Goal: Information Seeking & Learning: Learn about a topic

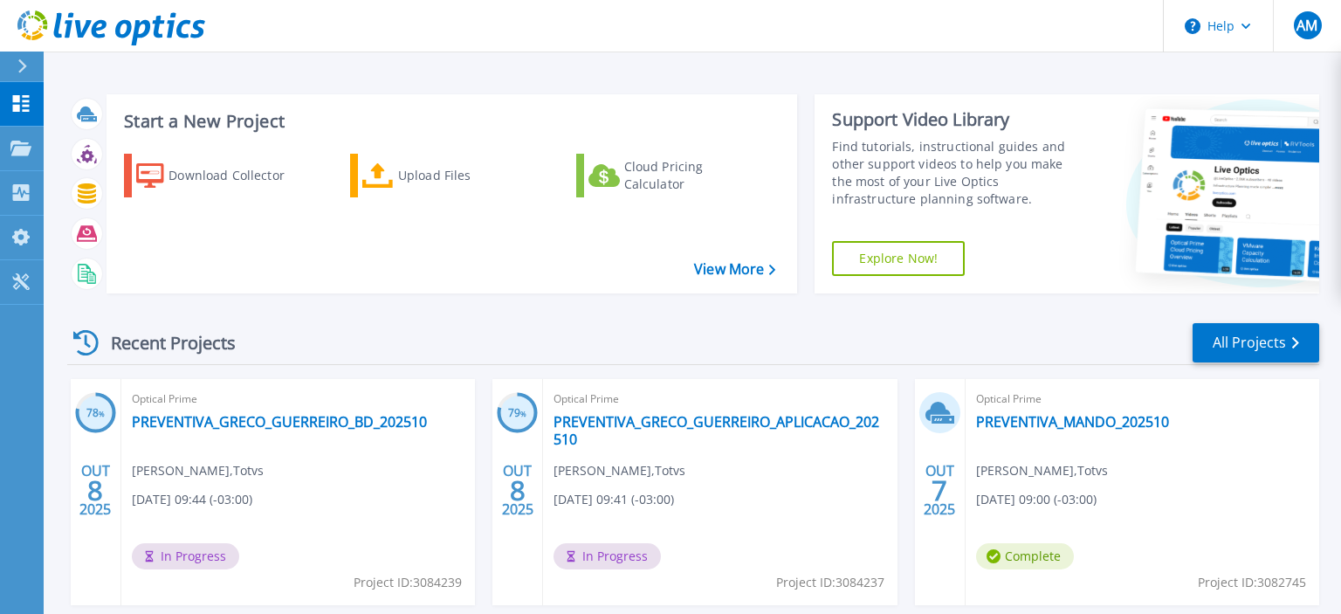
scroll to position [298, 0]
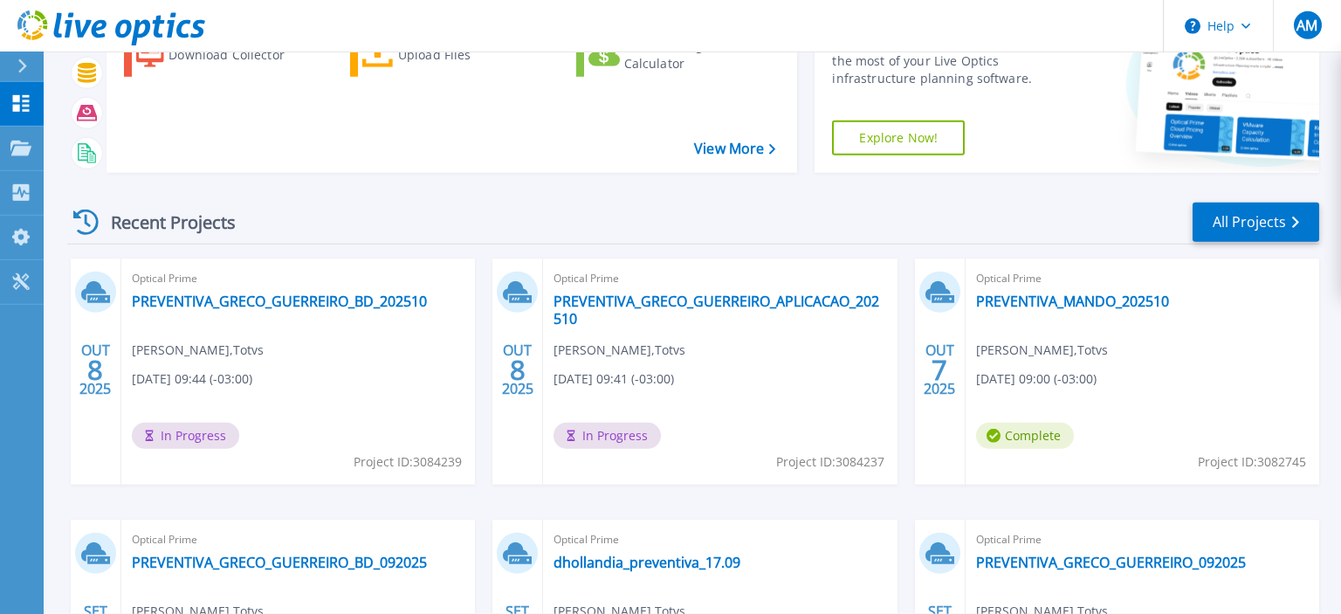
scroll to position [276, 0]
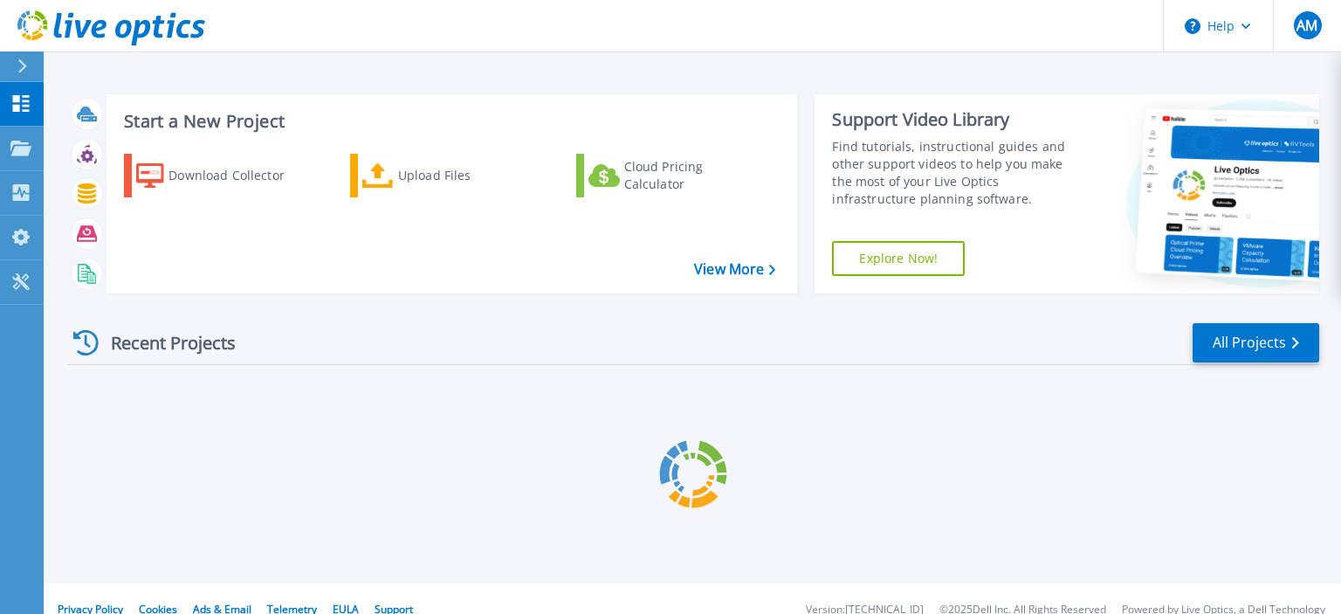
scroll to position [21, 0]
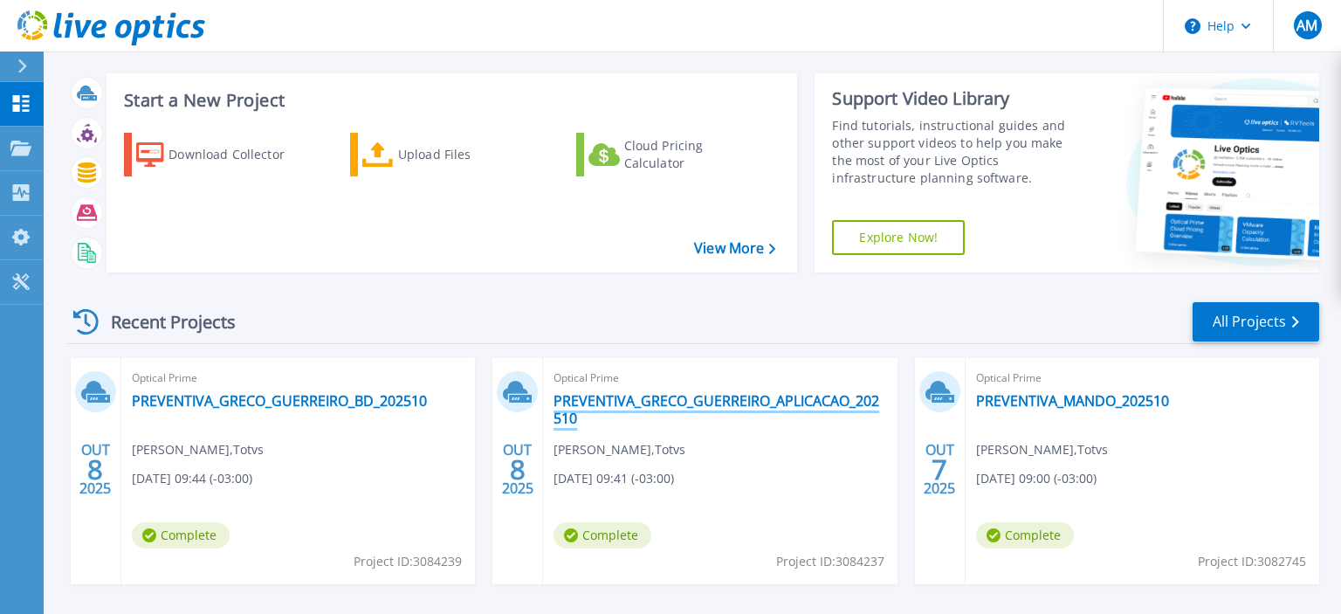
click at [656, 399] on link "PREVENTIVA_GRECO_GUERREIRO_APLICACAO_202510" at bounding box center [719, 409] width 333 height 35
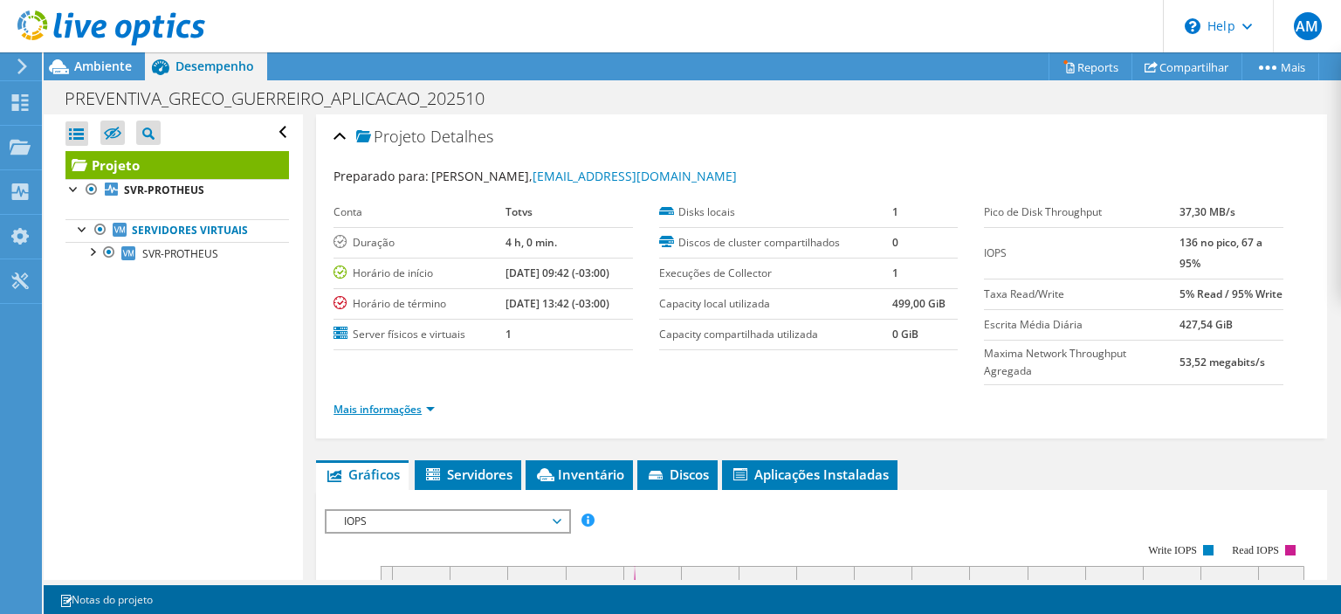
click at [428, 408] on link "Mais informações" at bounding box center [383, 409] width 101 height 15
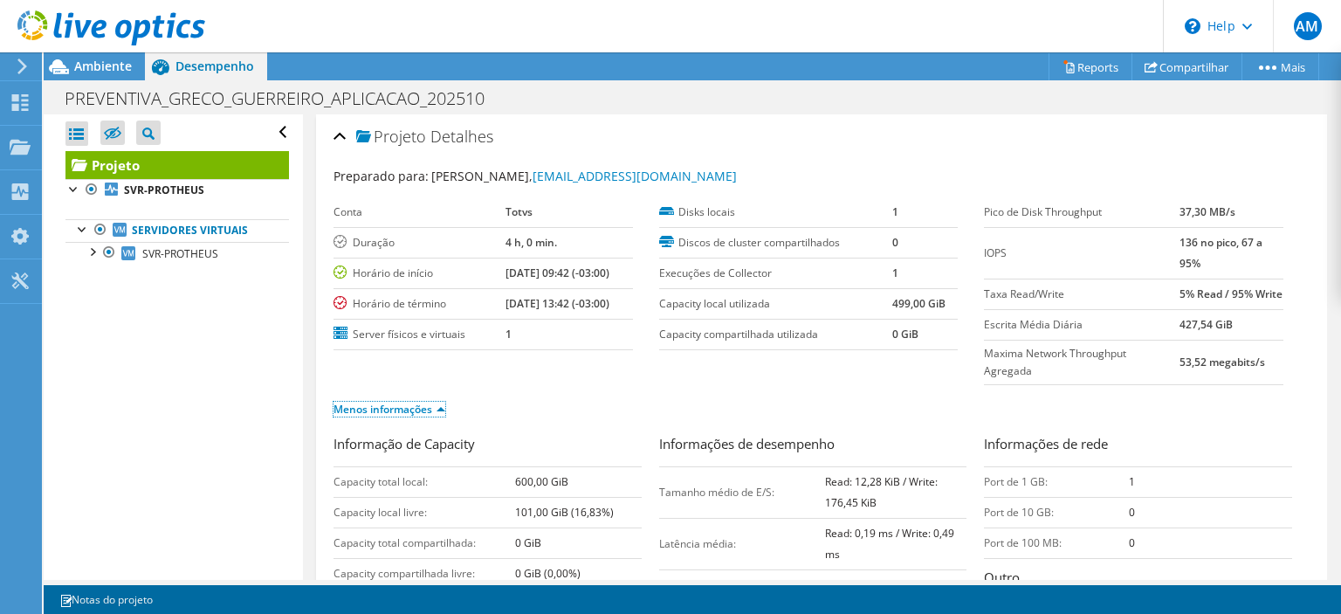
scroll to position [251, 0]
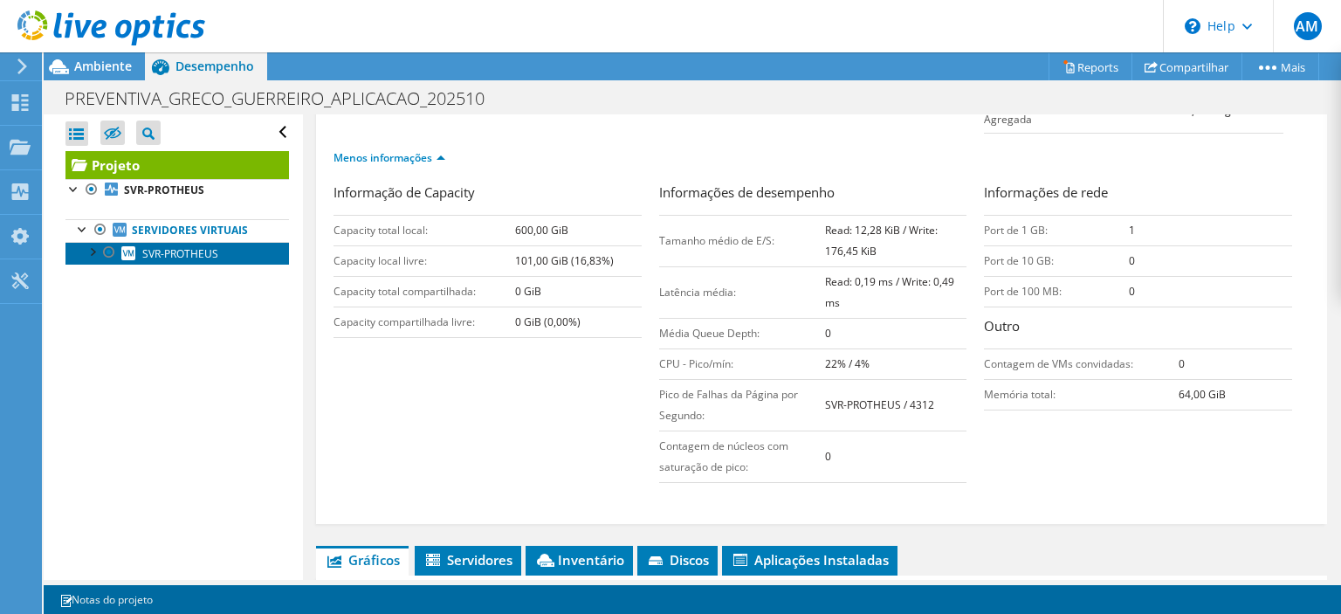
click at [182, 257] on span "SVR-PROTHEUS" at bounding box center [180, 253] width 76 height 15
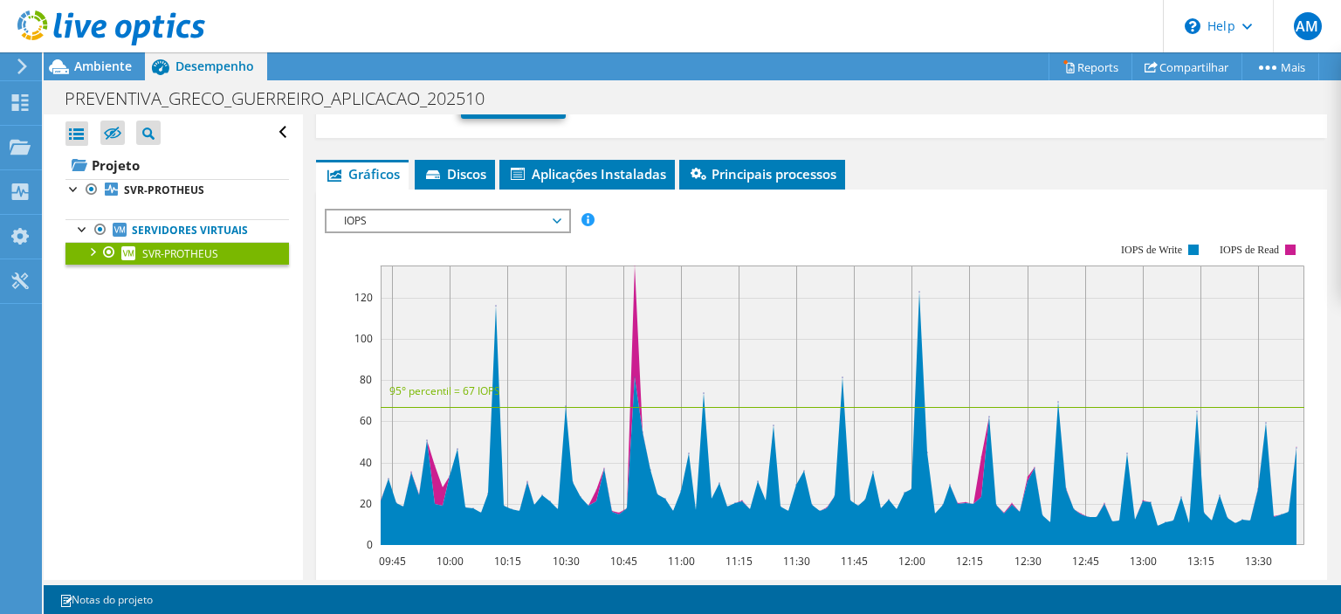
click at [531, 215] on span "IOPS" at bounding box center [447, 220] width 224 height 21
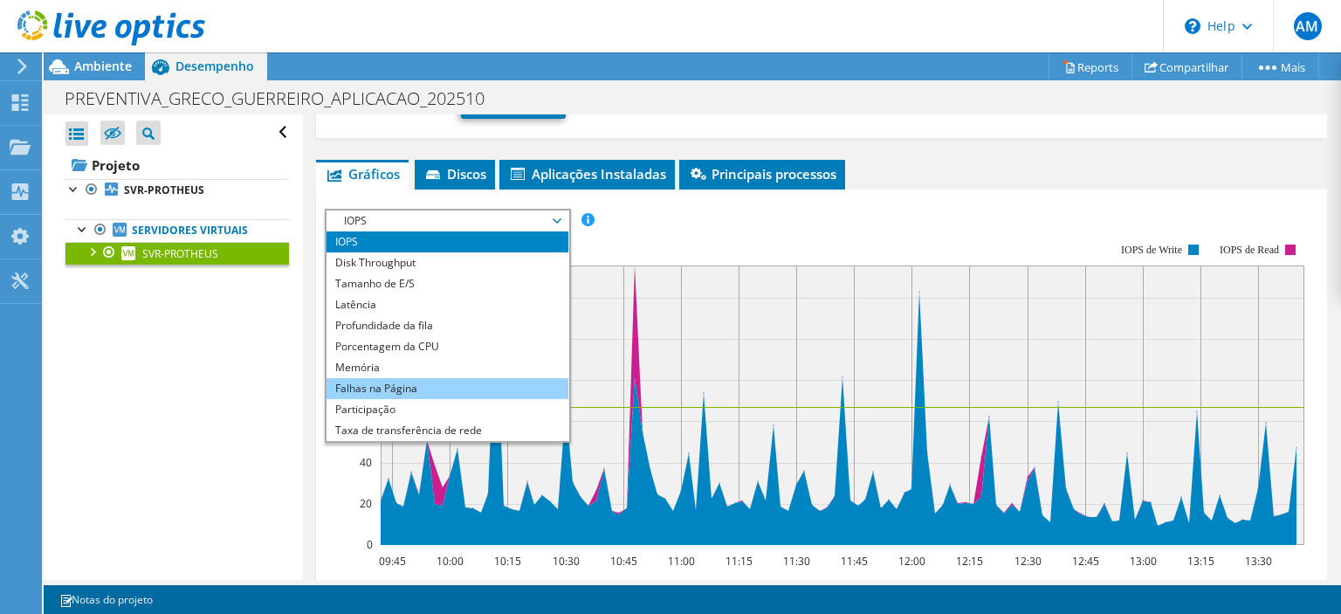
scroll to position [63, 0]
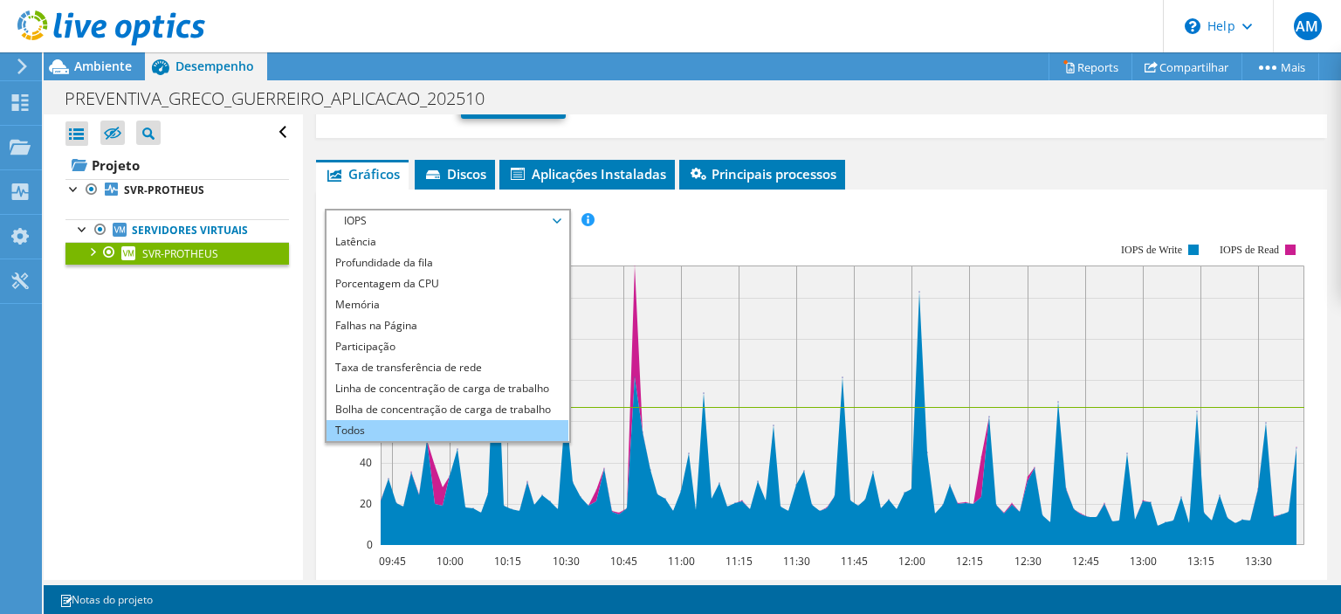
click at [354, 427] on li "Todos" at bounding box center [447, 430] width 242 height 21
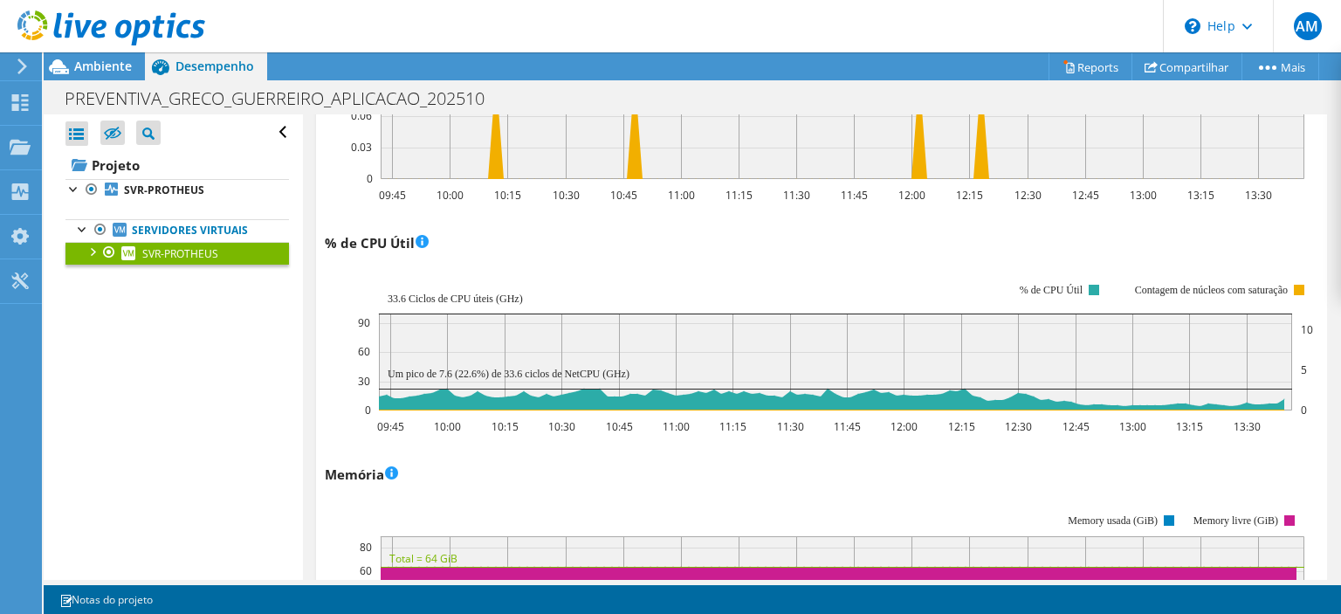
scroll to position [1425, 0]
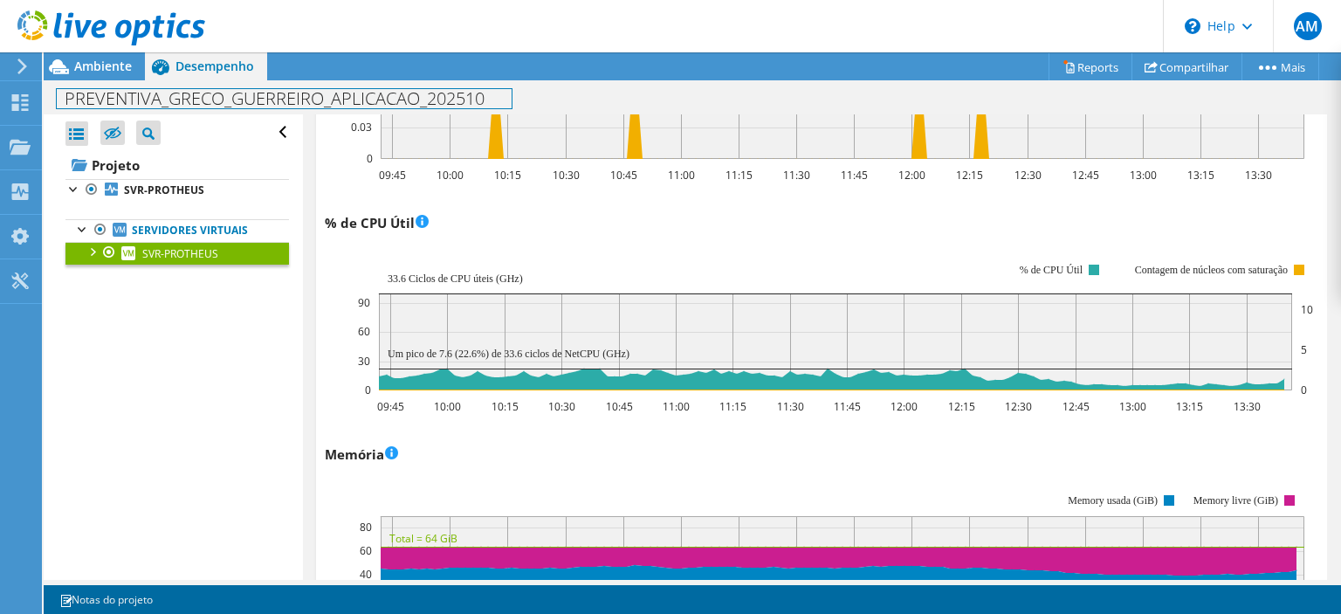
click at [79, 102] on h1 "PREVENTIVA_GRECO_GUERREIRO_APLICACAO_202510" at bounding box center [284, 98] width 455 height 19
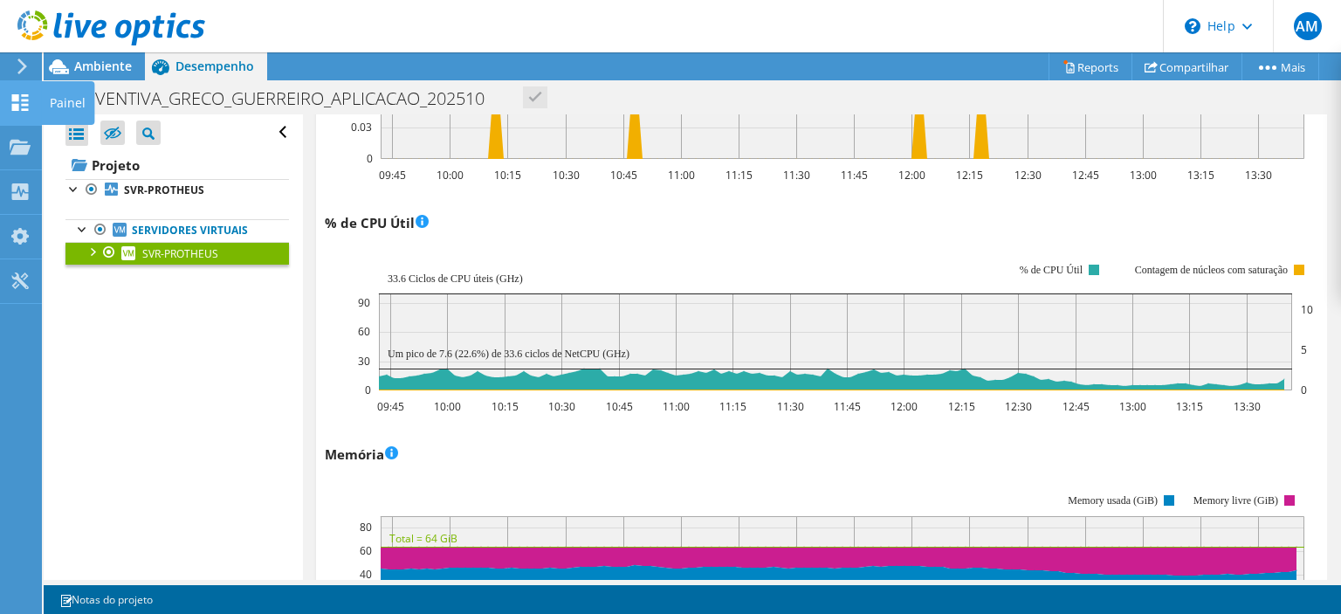
click at [24, 101] on use at bounding box center [20, 102] width 17 height 17
click at [78, 105] on div "Painel" at bounding box center [67, 103] width 53 height 44
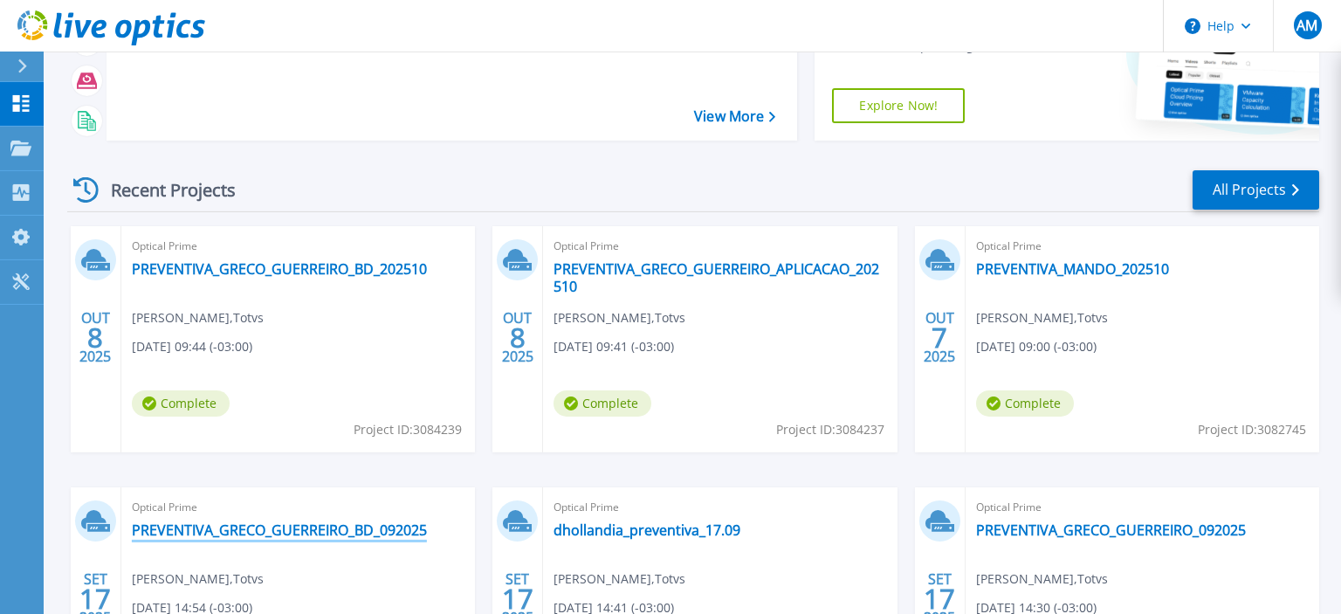
scroll to position [276, 0]
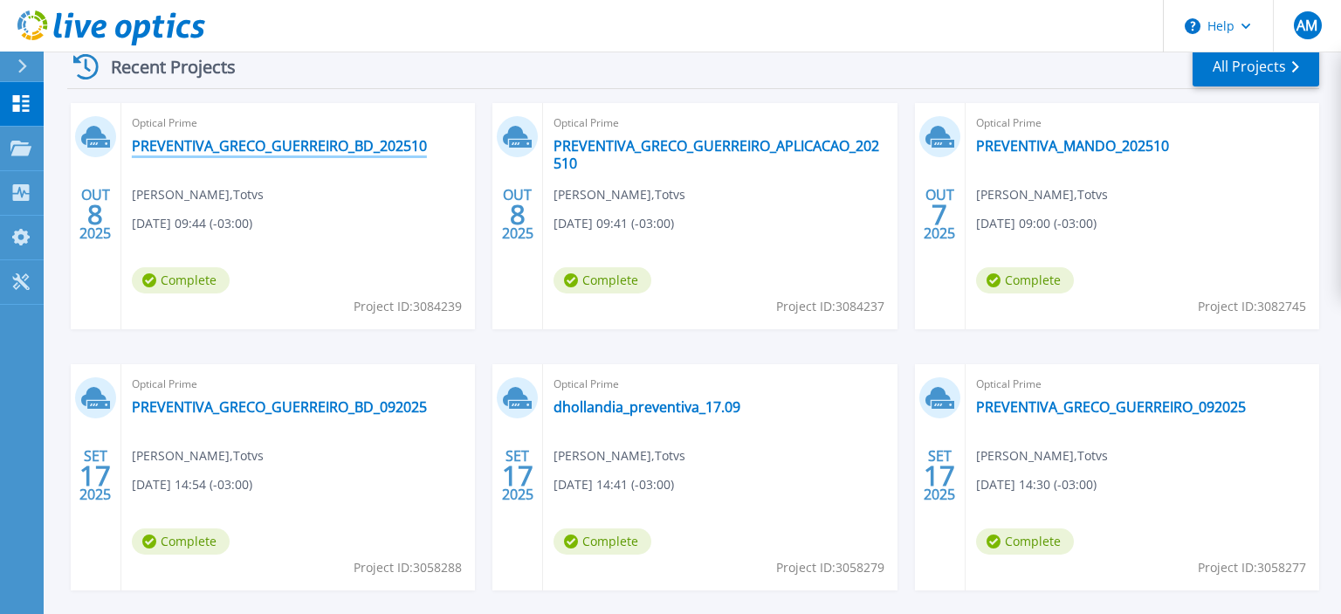
click at [340, 146] on link "PREVENTIVA_GRECO_GUERREIRO_BD_202510" at bounding box center [279, 145] width 295 height 17
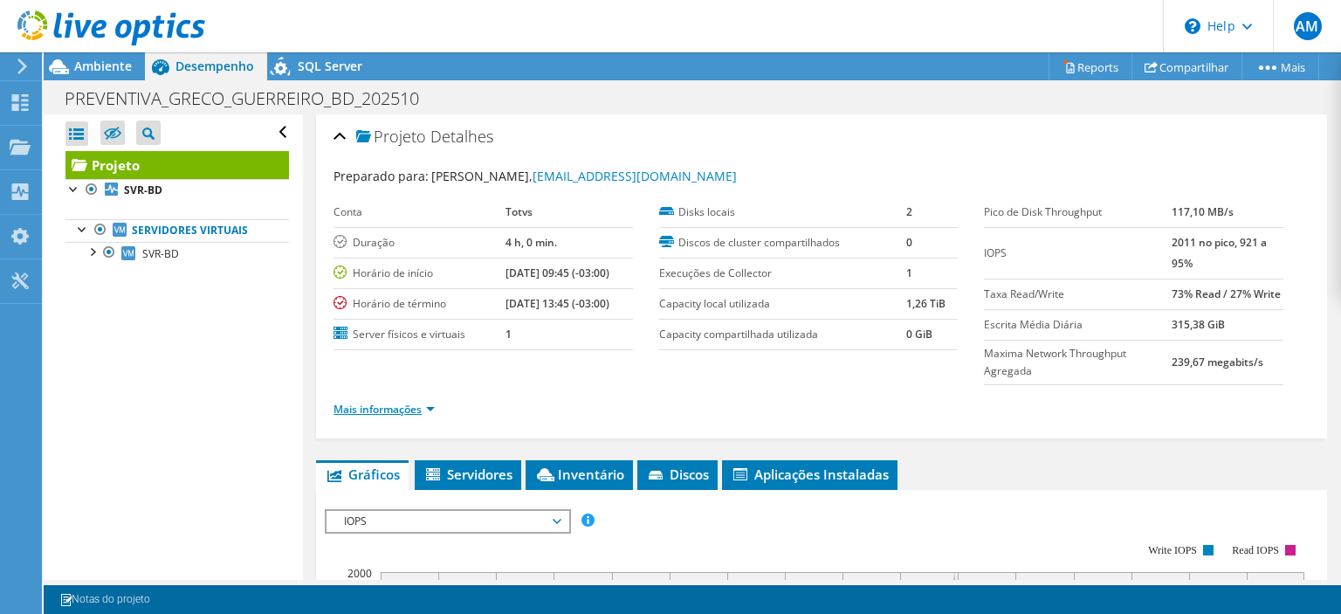
click at [431, 408] on link "Mais informações" at bounding box center [383, 409] width 101 height 15
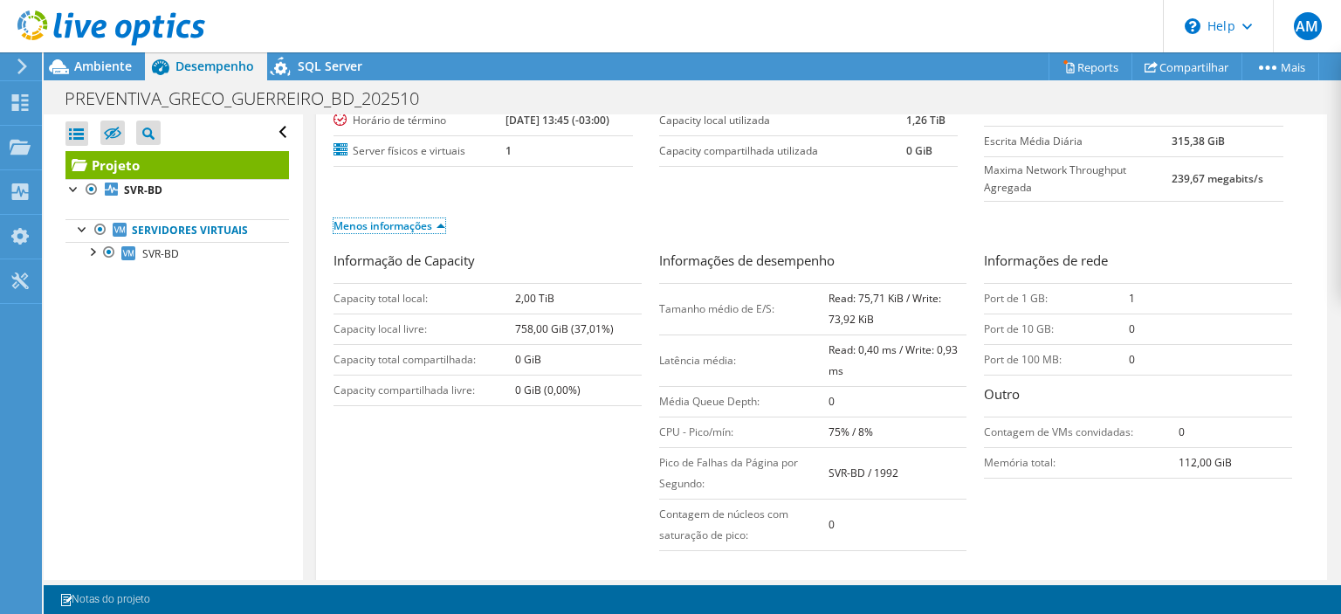
scroll to position [168, 0]
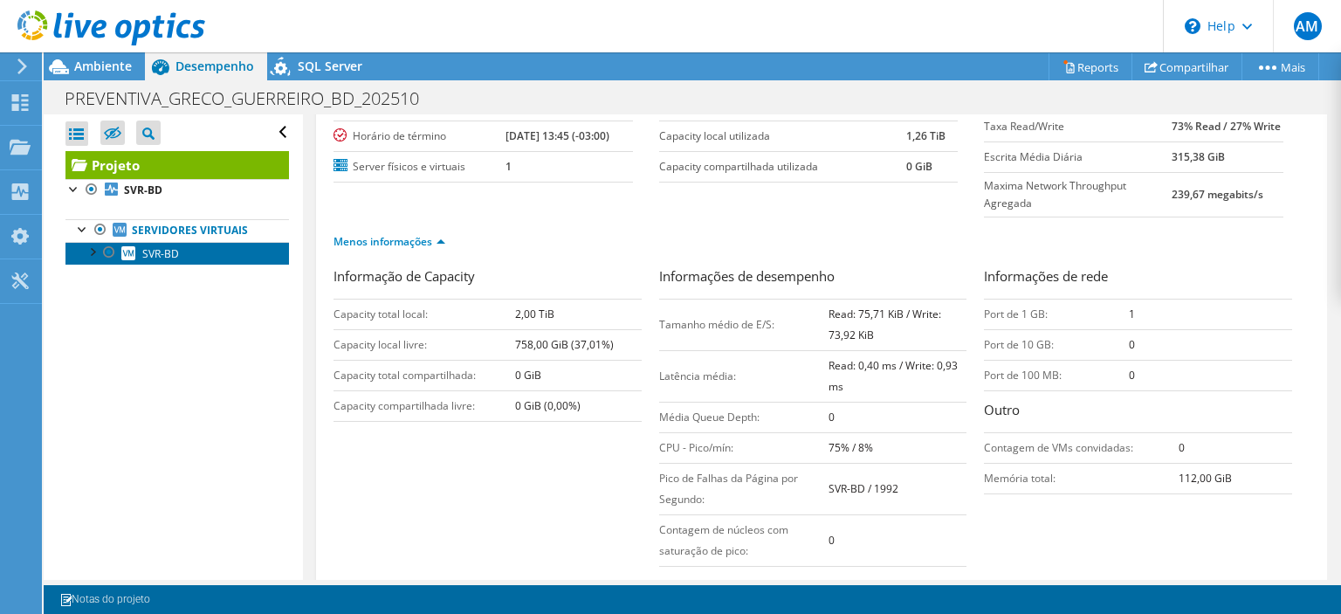
click at [149, 253] on span "SVR-BD" at bounding box center [160, 253] width 37 height 15
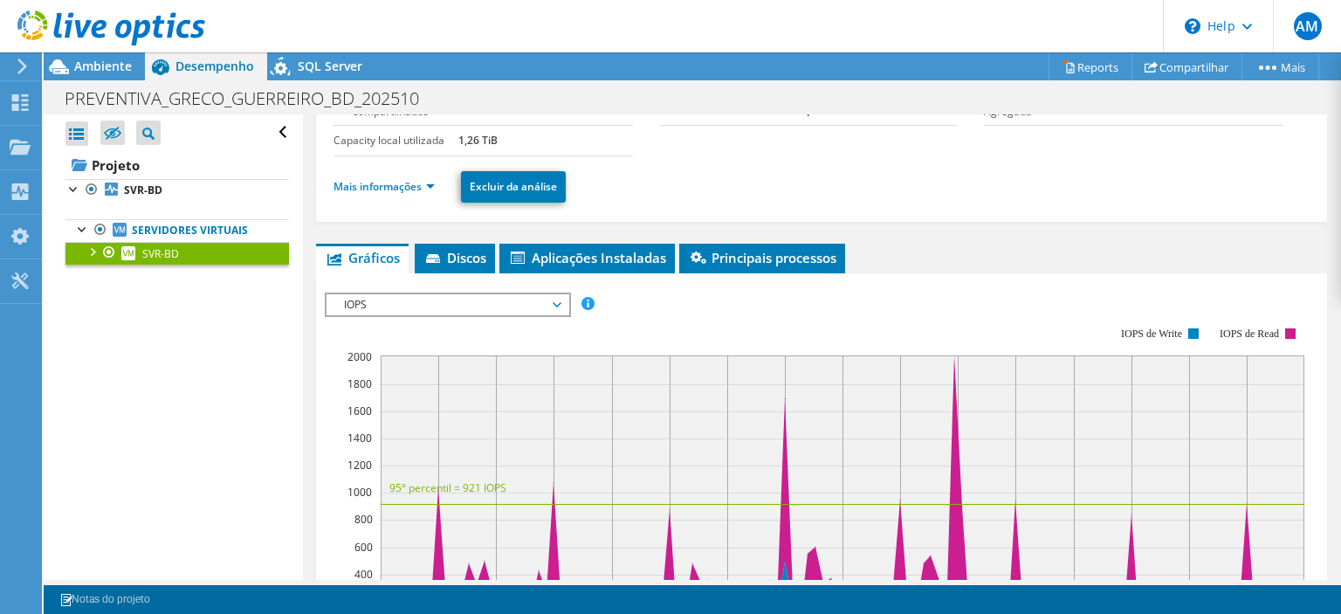
click at [435, 299] on span "IOPS" at bounding box center [447, 304] width 224 height 21
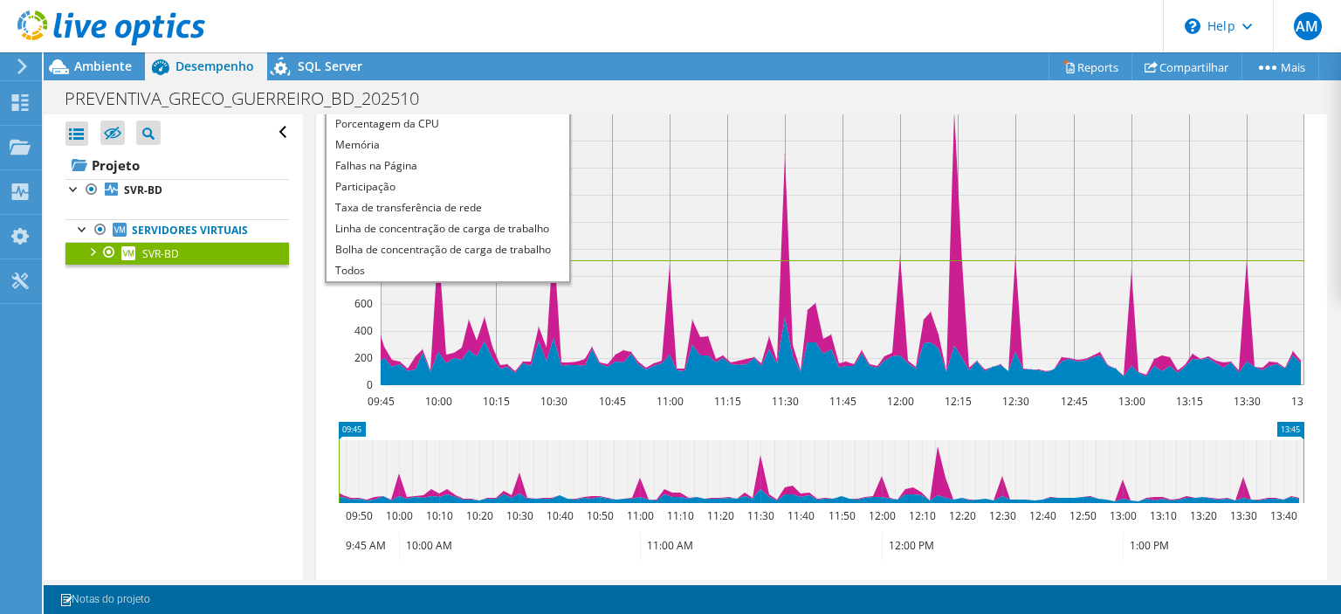
scroll to position [419, 0]
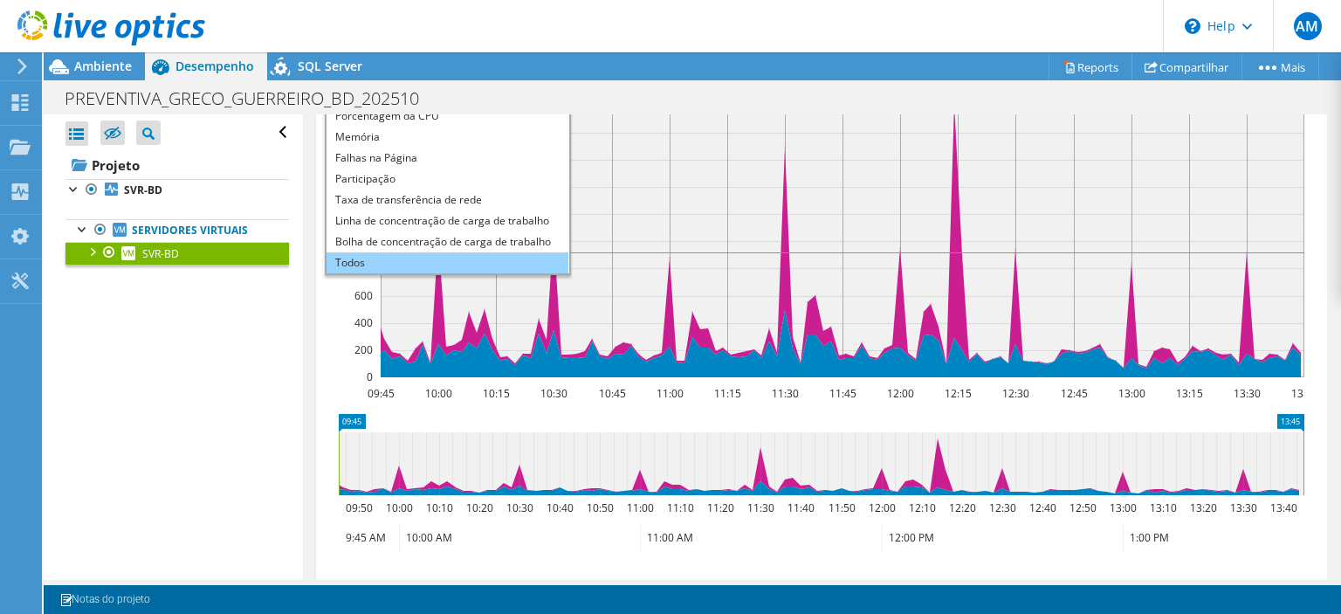
click at [385, 252] on li "Todos" at bounding box center [447, 262] width 242 height 21
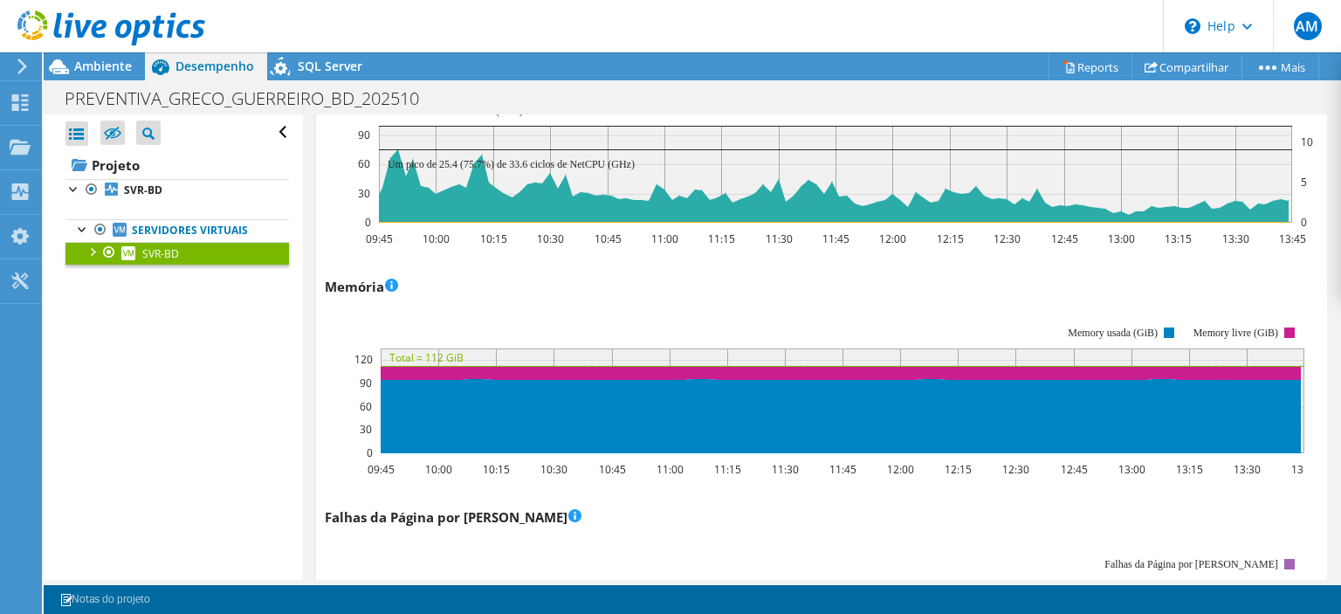
scroll to position [1425, 0]
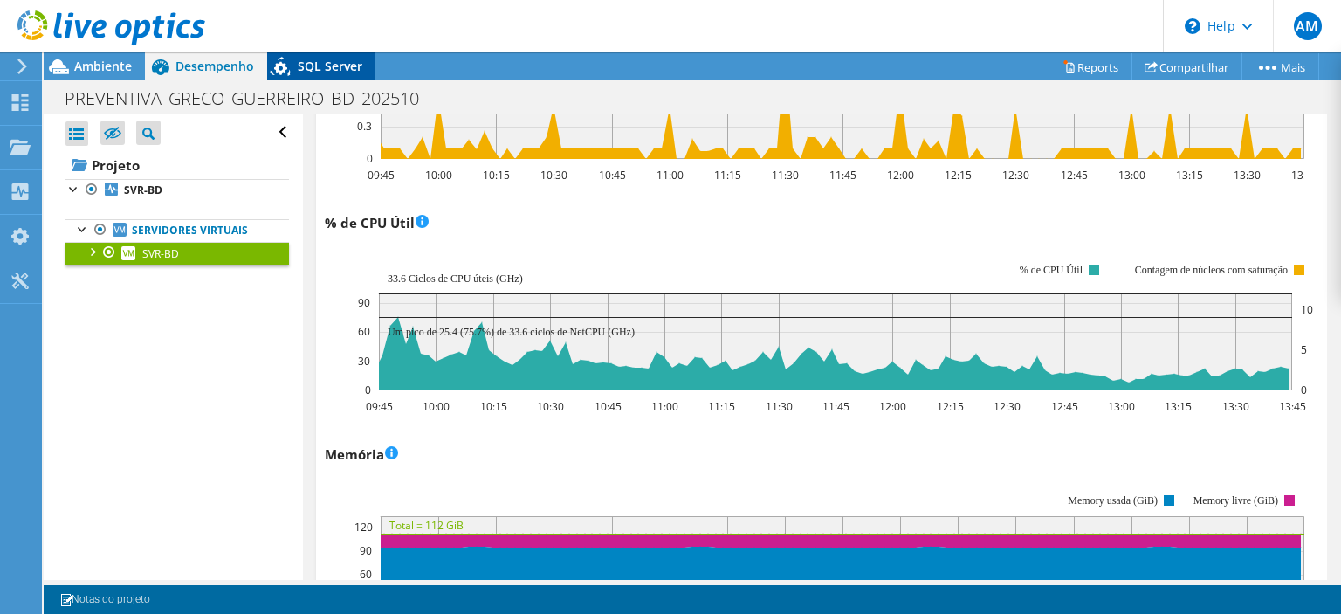
click at [321, 58] on div "SQL Server" at bounding box center [321, 66] width 108 height 28
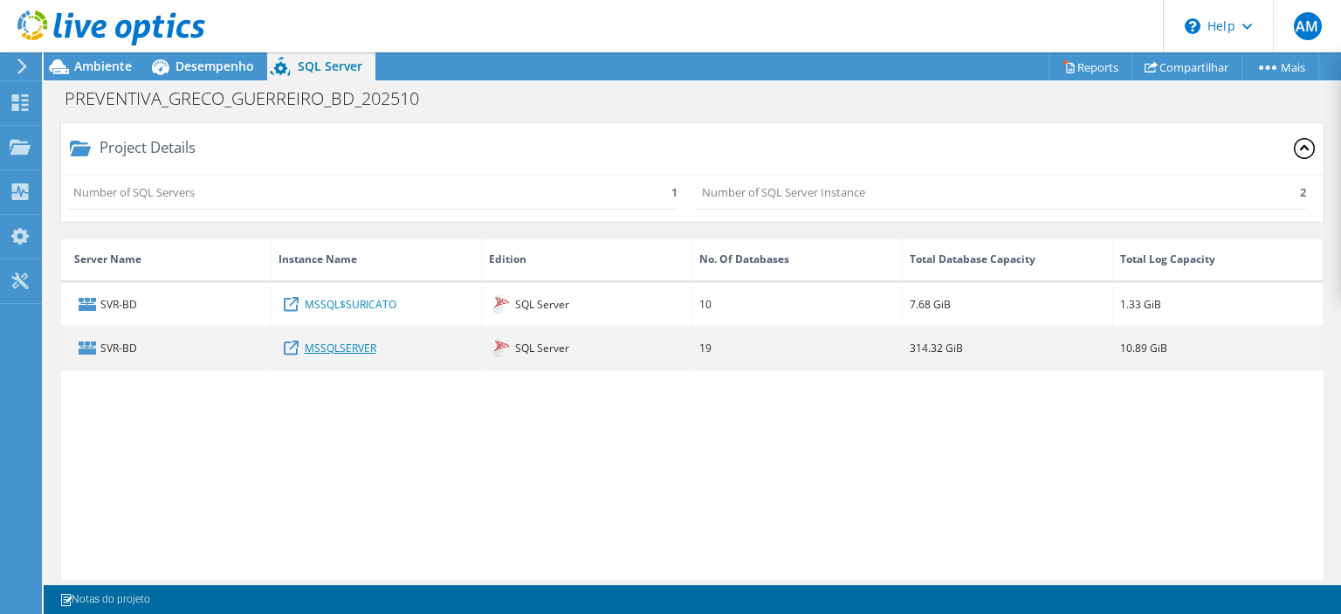
click at [347, 346] on link "MSSQLSERVER" at bounding box center [341, 347] width 72 height 19
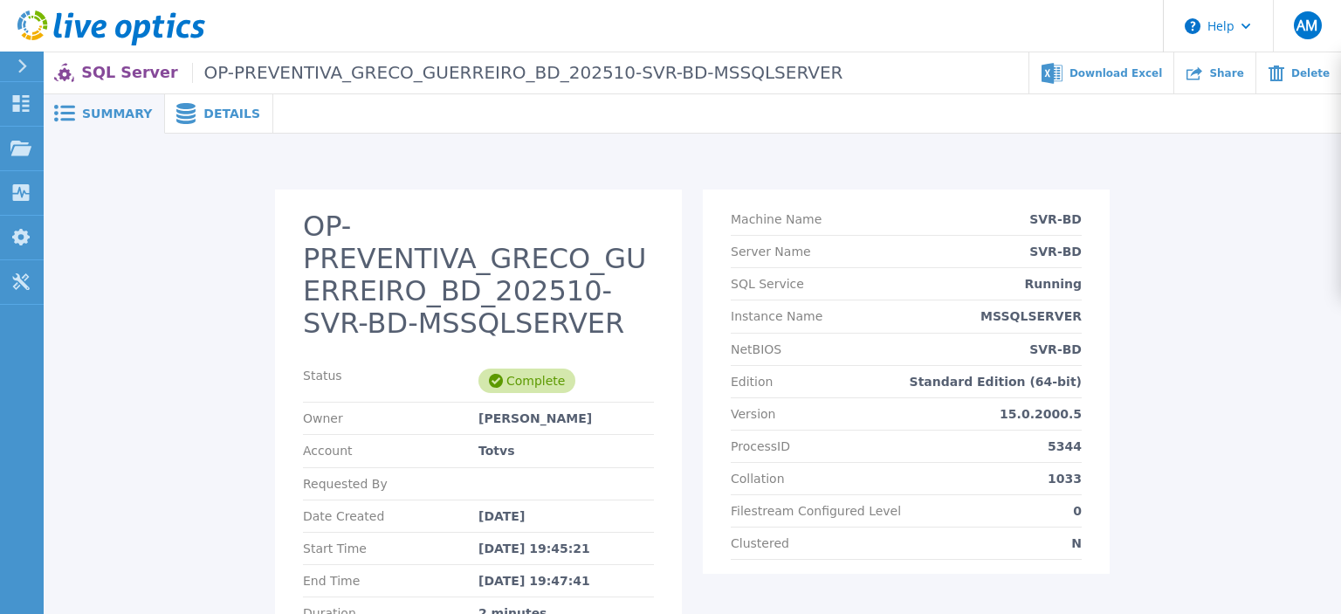
click at [232, 113] on span "Details" at bounding box center [231, 113] width 57 height 12
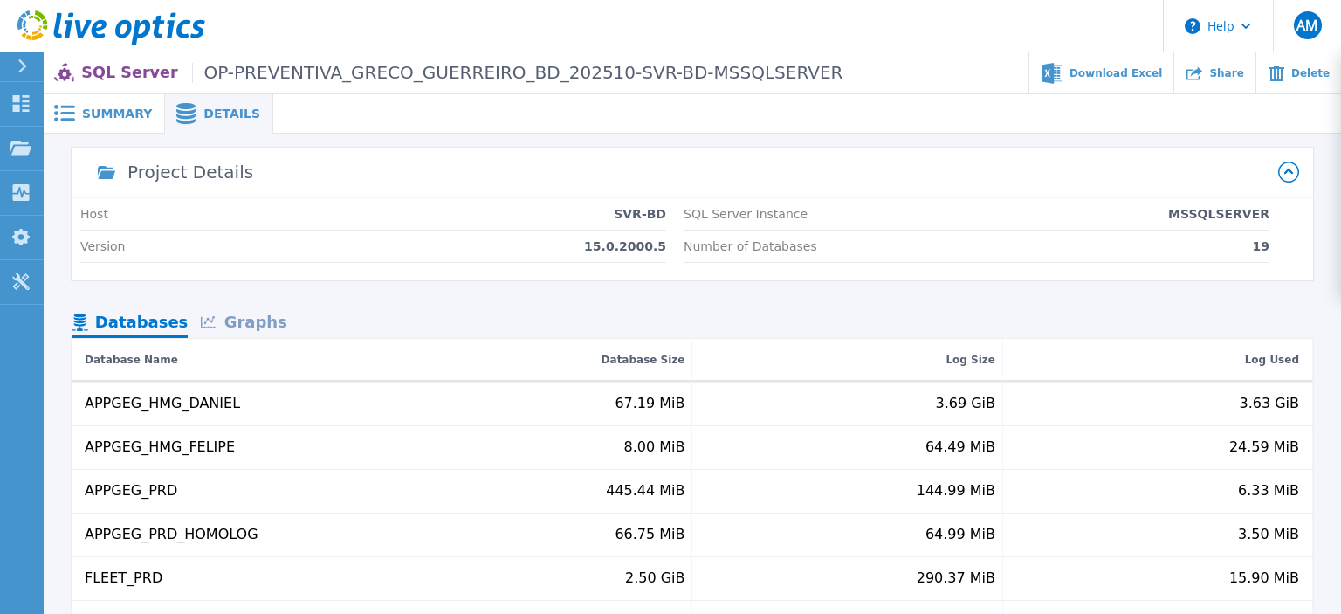
click at [256, 312] on div "Graphs" at bounding box center [244, 323] width 112 height 31
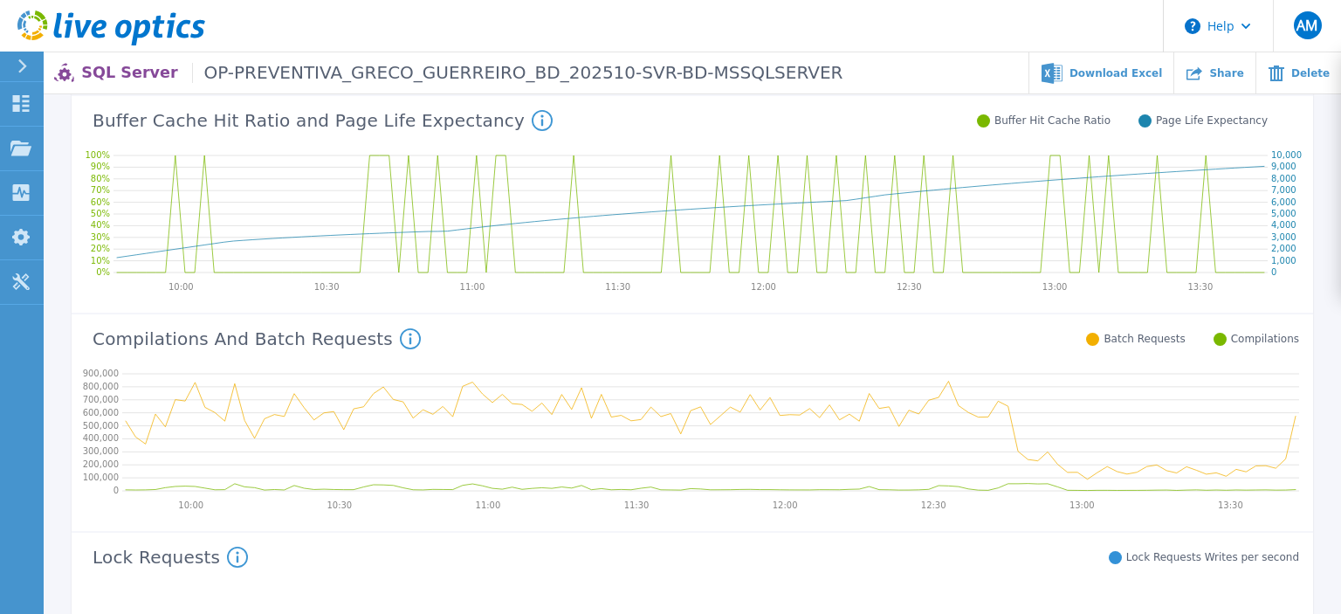
scroll to position [645, 0]
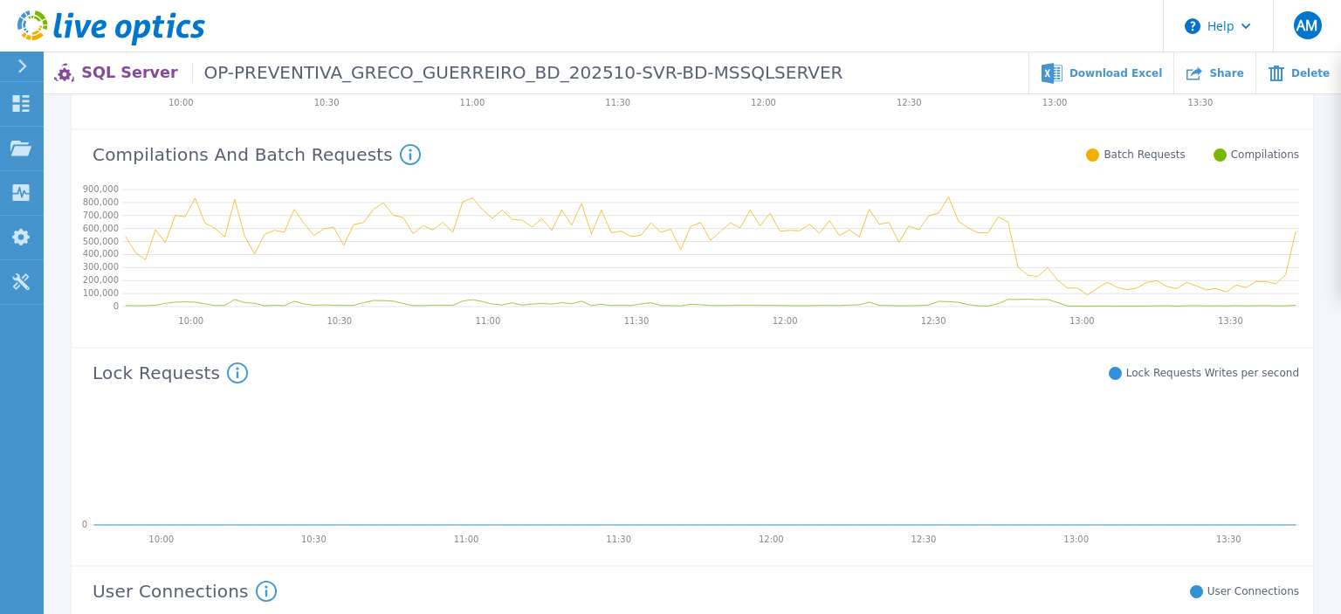
click at [553, 482] on icon at bounding box center [695, 464] width 1208 height 140
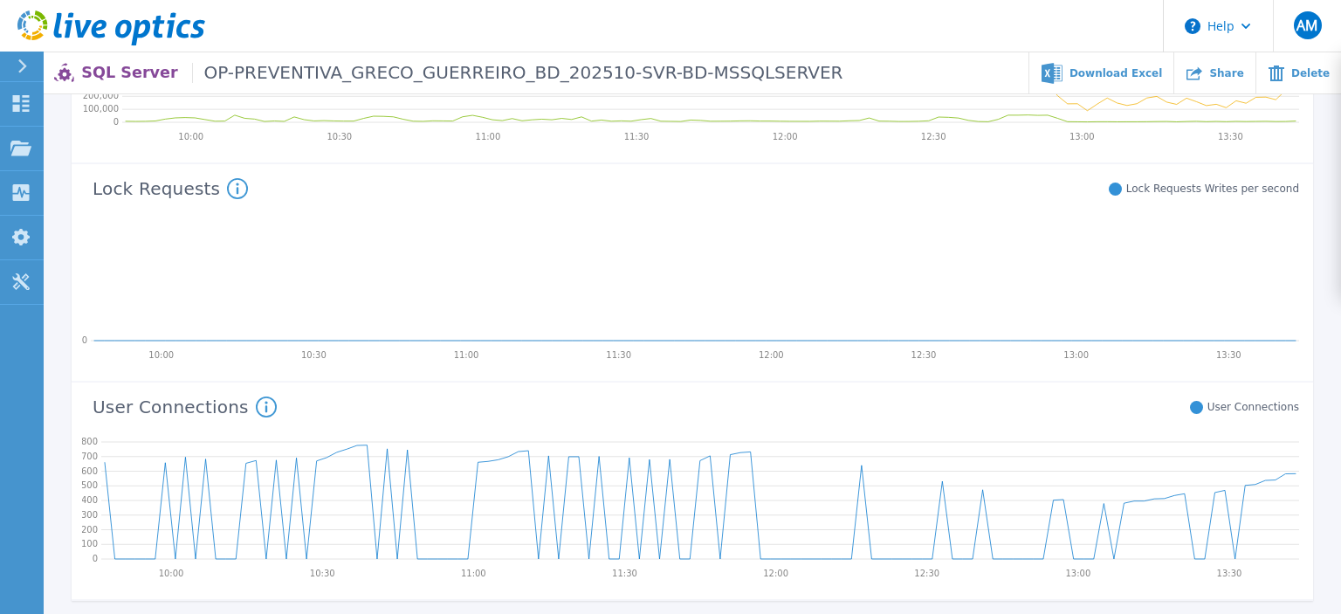
scroll to position [947, 0]
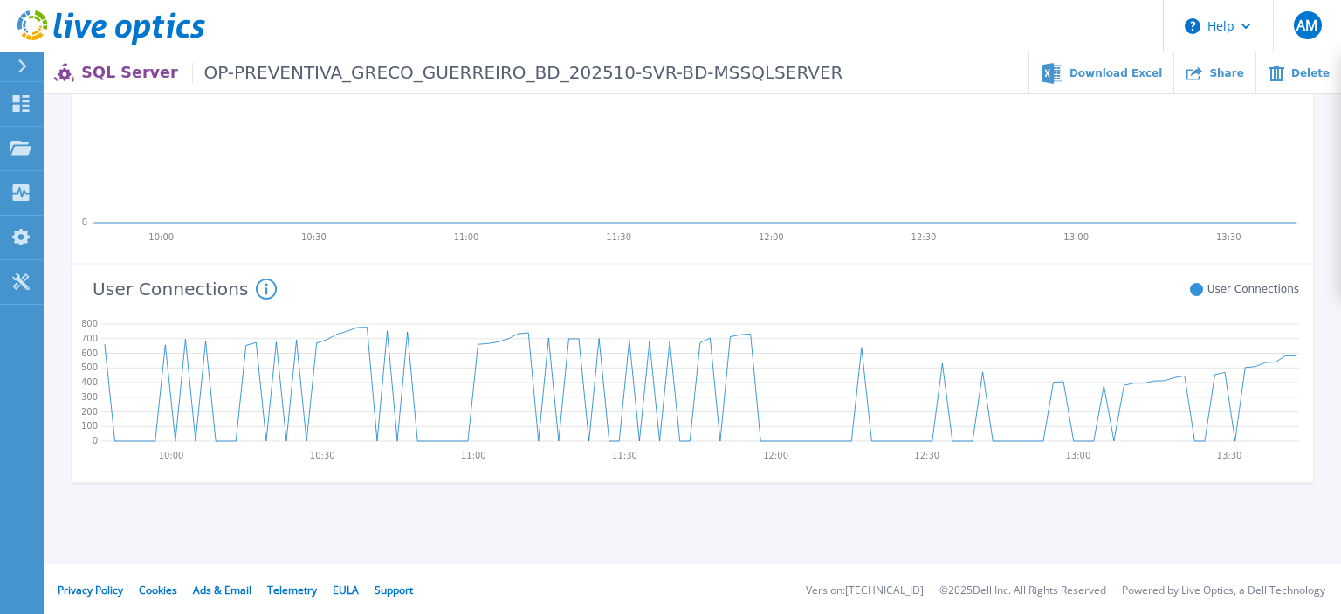
click at [163, 141] on icon at bounding box center [695, 162] width 1208 height 140
